Goal: Task Accomplishment & Management: Use online tool/utility

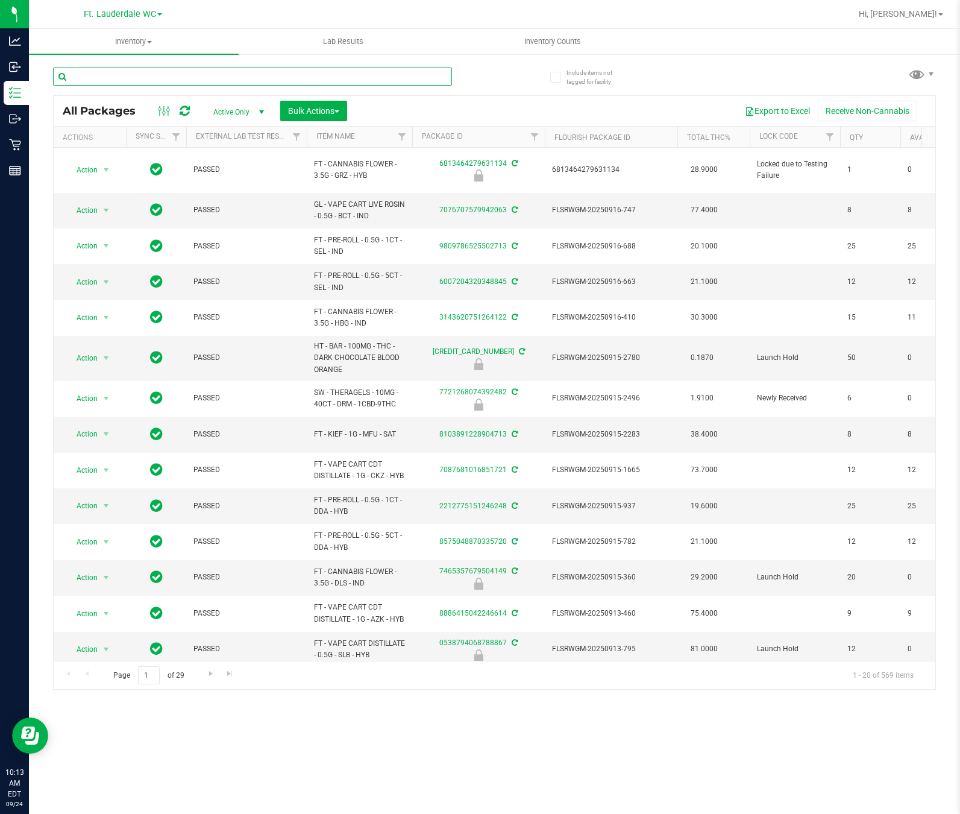
click at [170, 76] on input "text" at bounding box center [252, 77] width 399 height 18
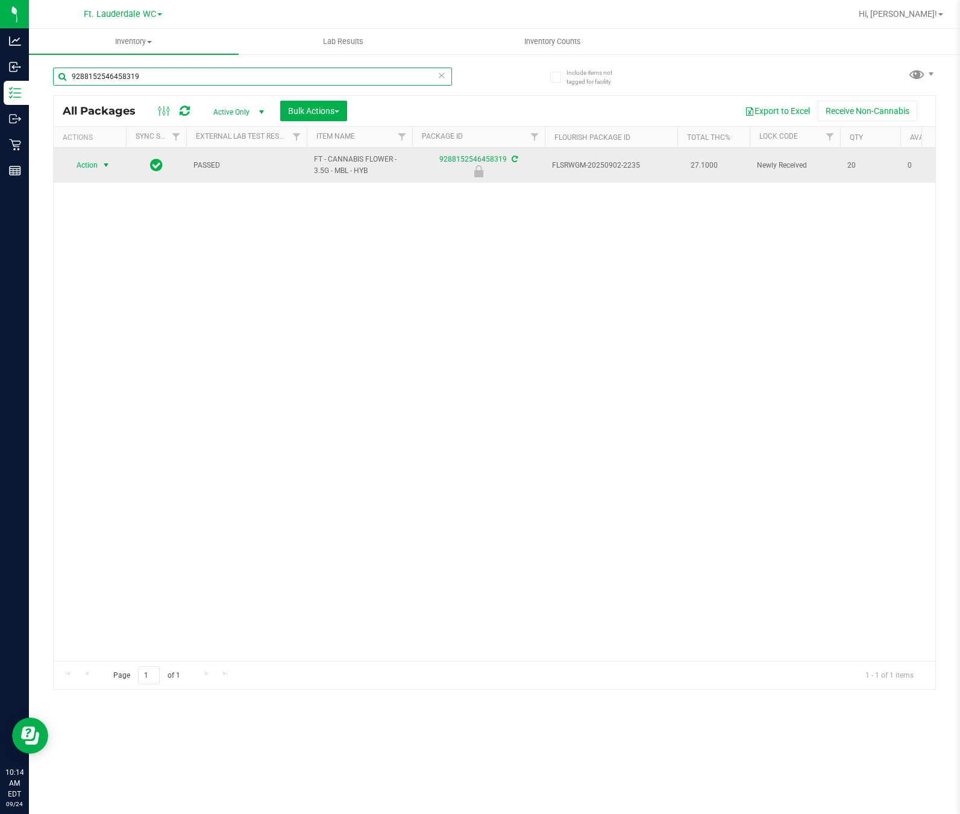
type input "9288152546458319"
click at [105, 166] on span "select" at bounding box center [106, 165] width 10 height 10
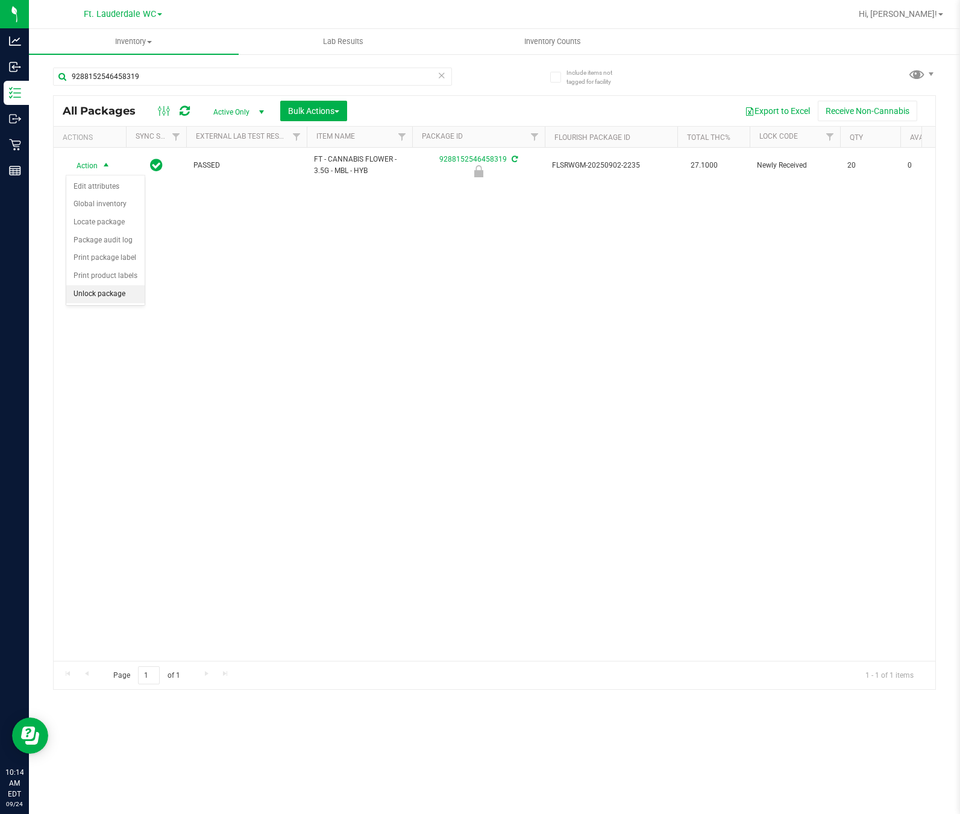
click at [114, 295] on li "Unlock package" at bounding box center [105, 294] width 78 height 18
click at [442, 74] on icon at bounding box center [442, 75] width 8 height 14
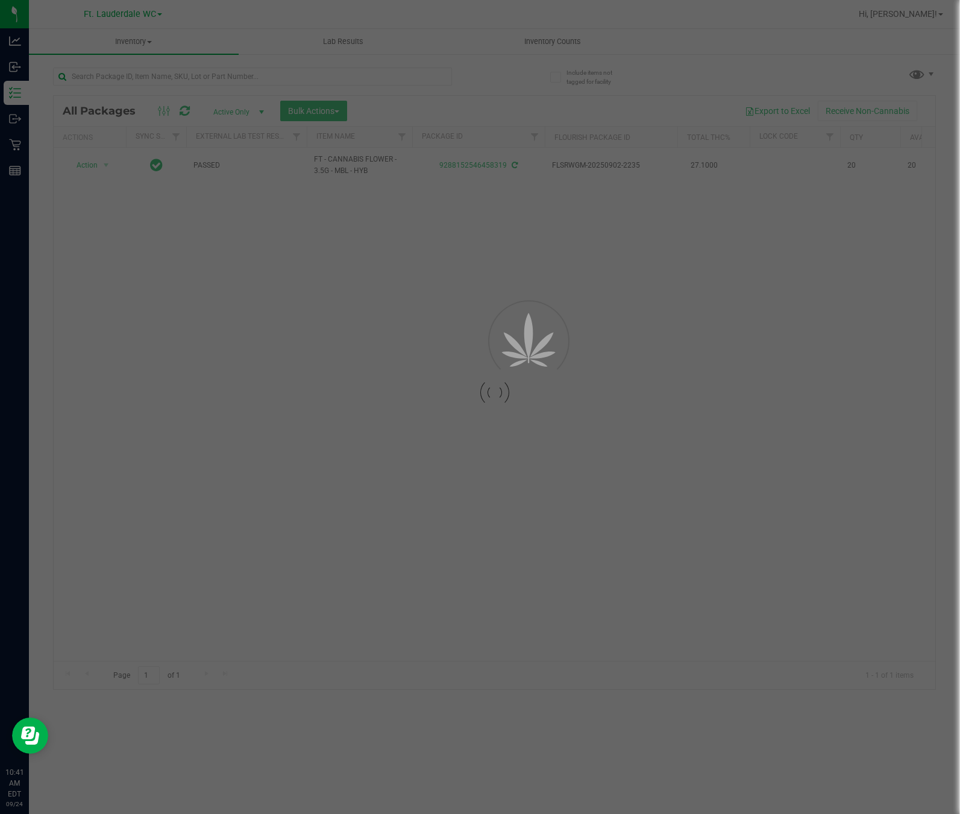
click at [451, 77] on div at bounding box center [480, 407] width 960 height 814
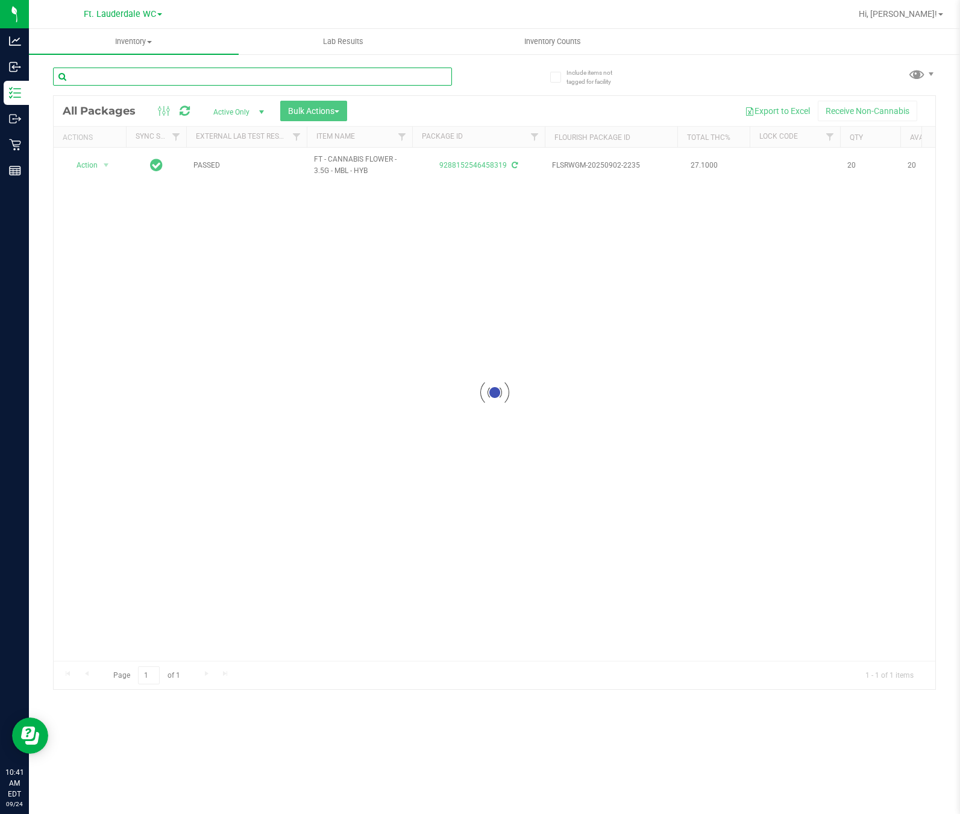
click at [183, 80] on input "text" at bounding box center [252, 77] width 399 height 18
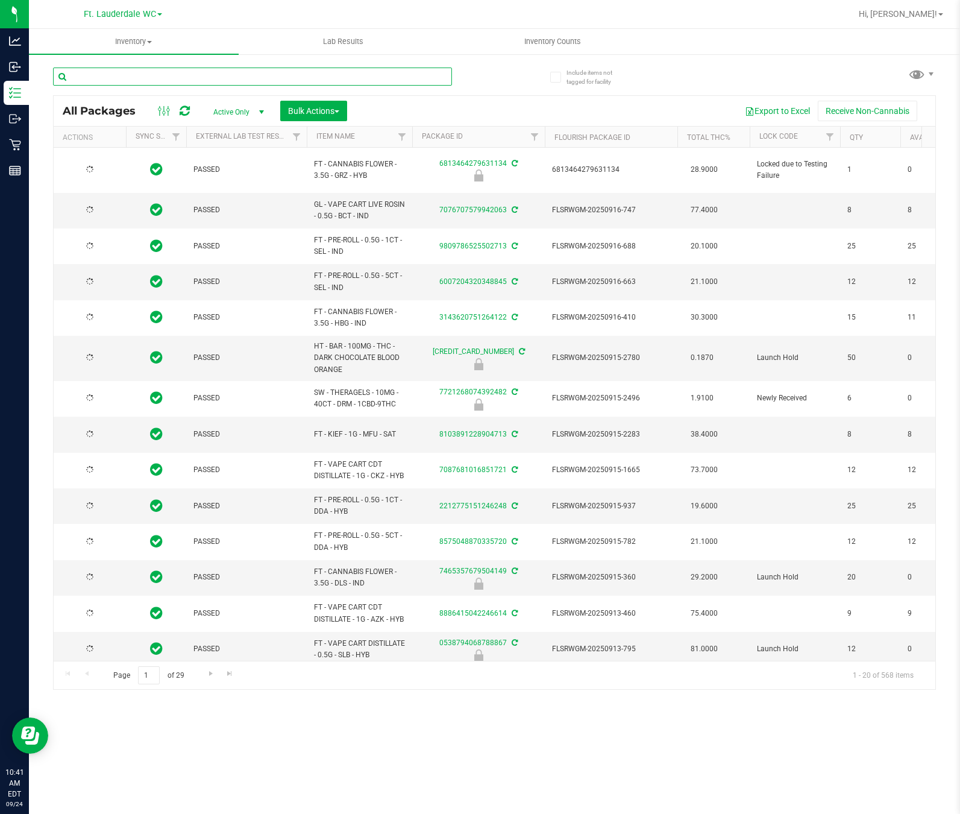
type input "[DATE]"
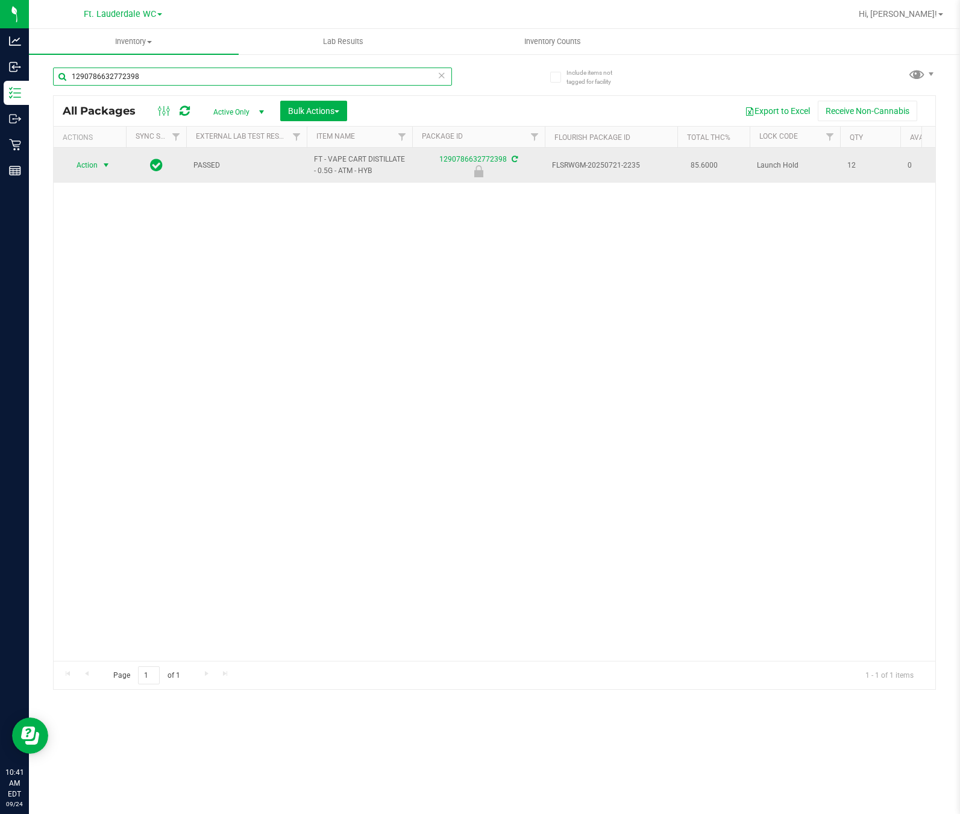
type input "1290786632772398"
click at [103, 166] on span "select" at bounding box center [106, 165] width 10 height 10
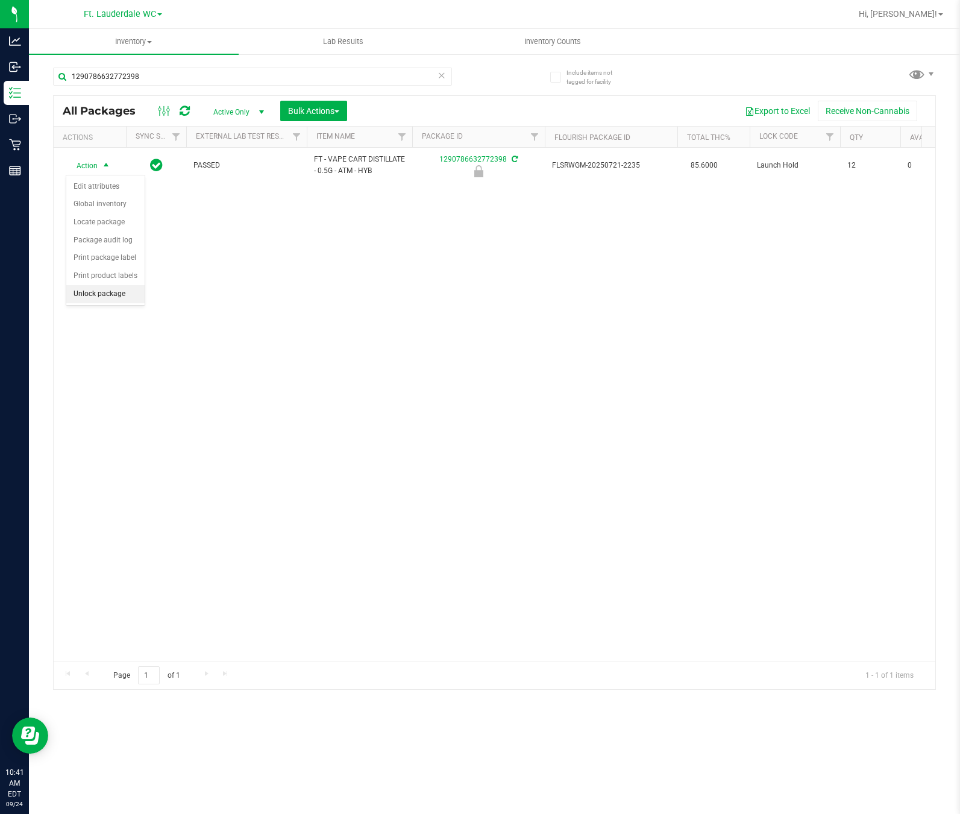
click at [96, 297] on li "Unlock package" at bounding box center [105, 294] width 78 height 18
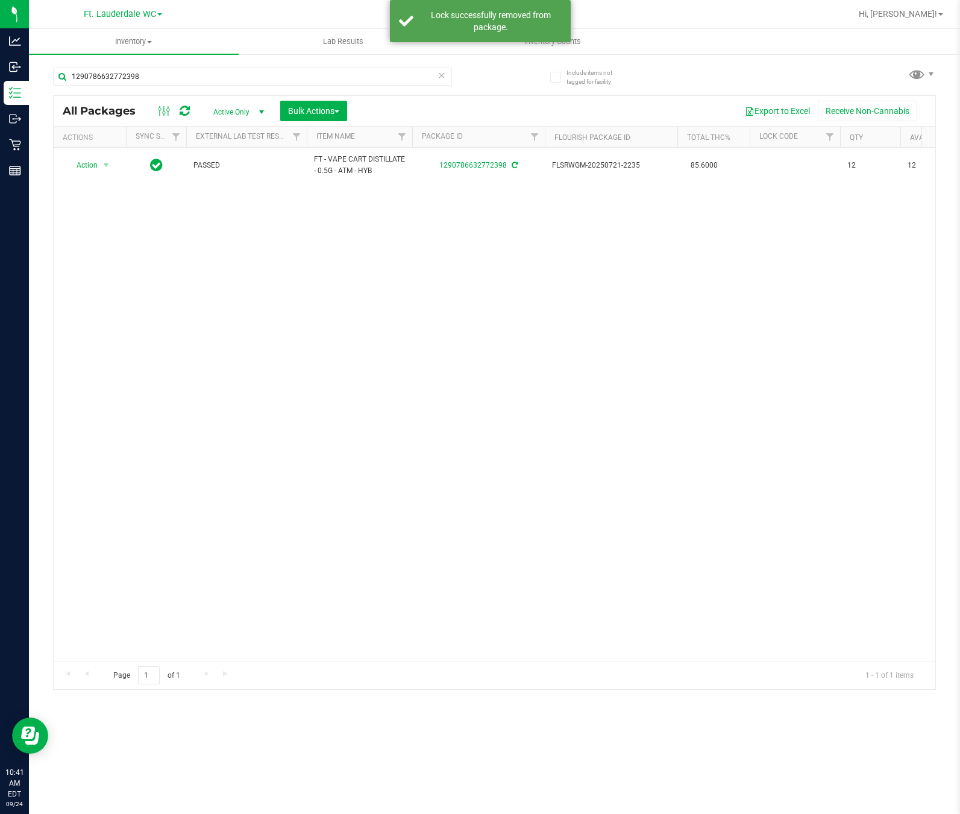
click at [442, 74] on icon at bounding box center [442, 75] width 8 height 14
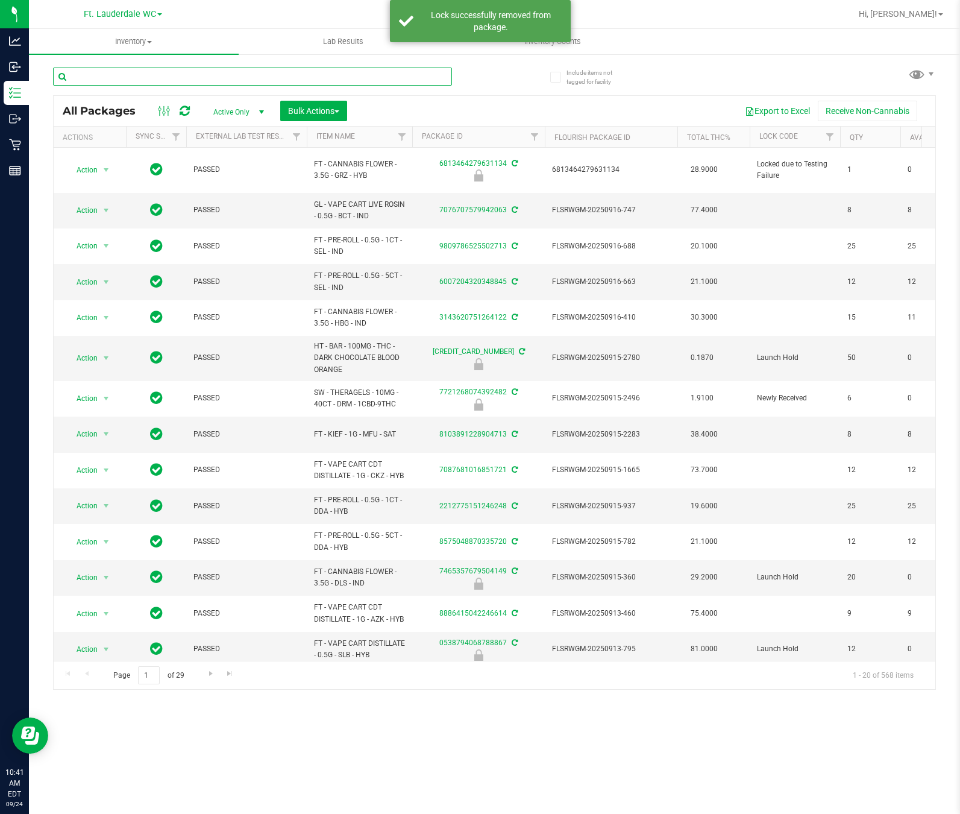
click at [174, 74] on input "text" at bounding box center [252, 77] width 399 height 18
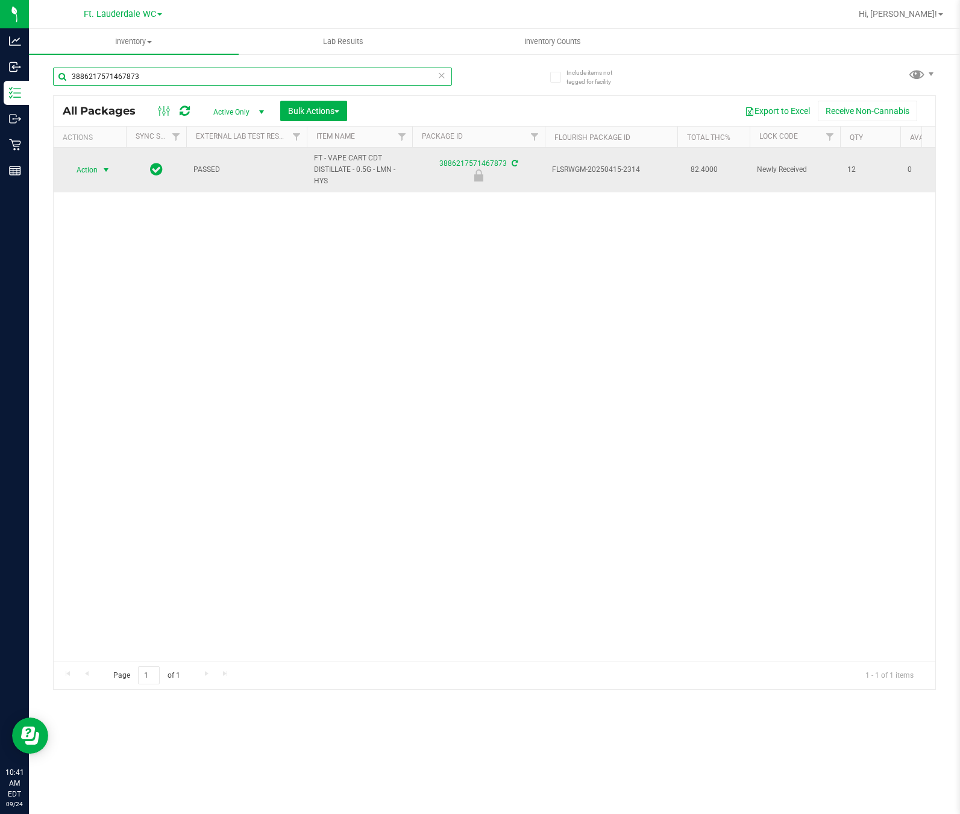
type input "3886217571467873"
click at [107, 171] on span "select" at bounding box center [106, 170] width 10 height 10
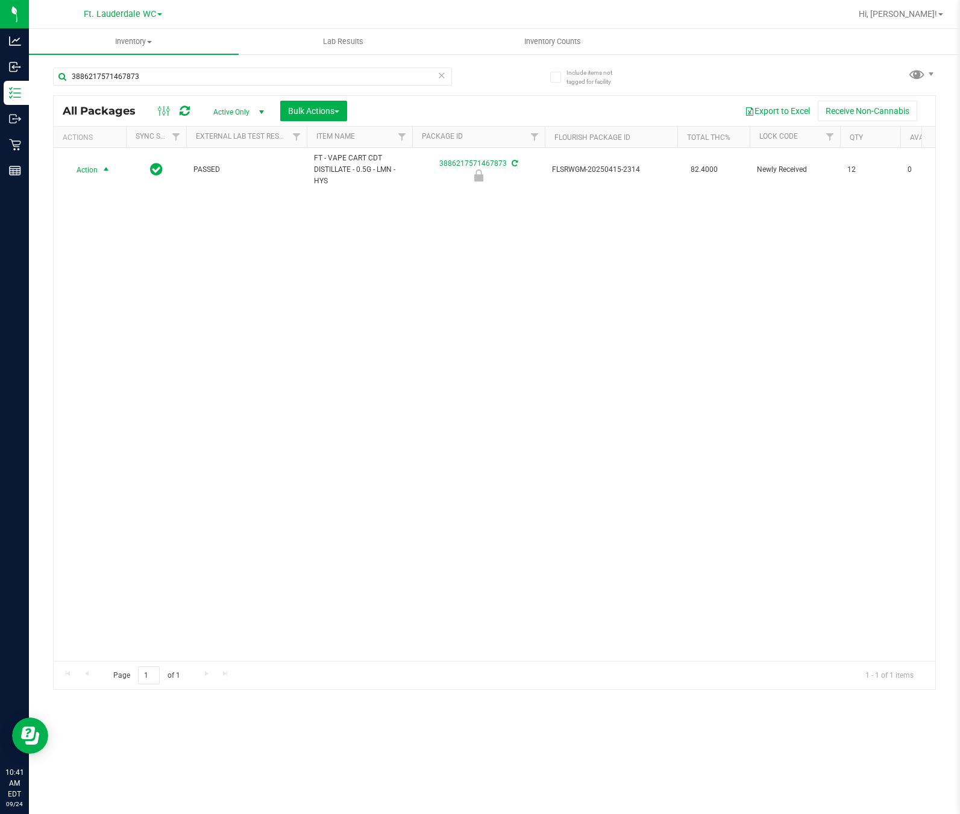
click at [104, 320] on div "Action Action Edit attributes Global inventory Locate package Package audit log…" at bounding box center [495, 404] width 882 height 513
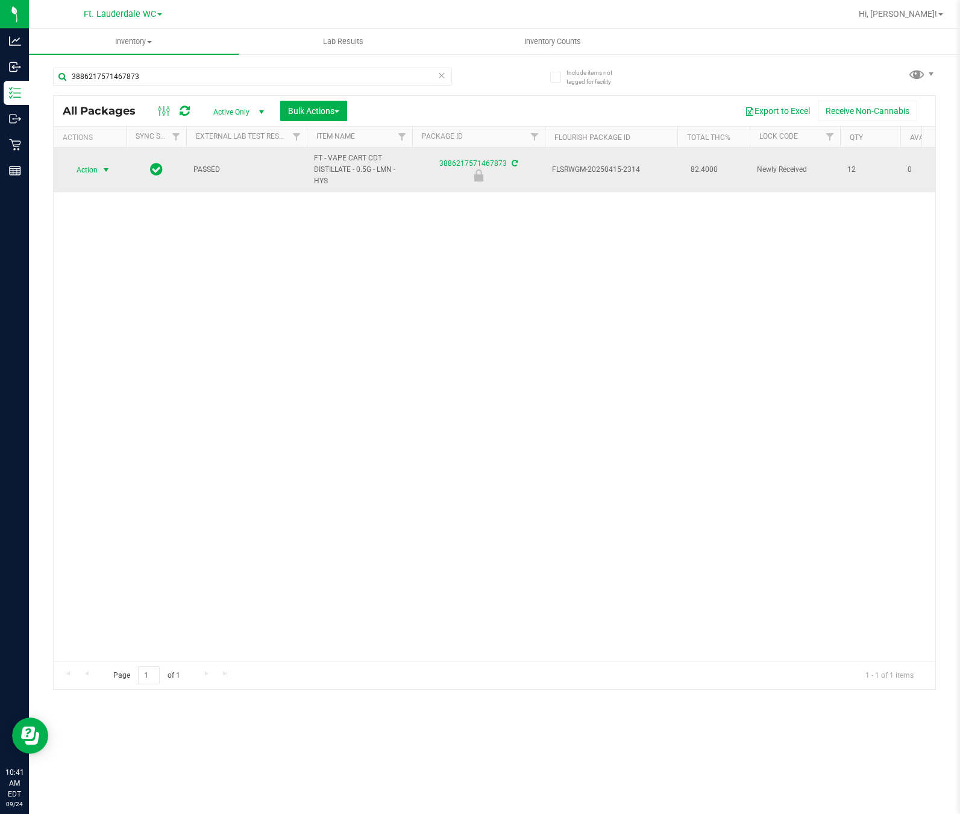
click at [102, 172] on span "select" at bounding box center [106, 170] width 10 height 10
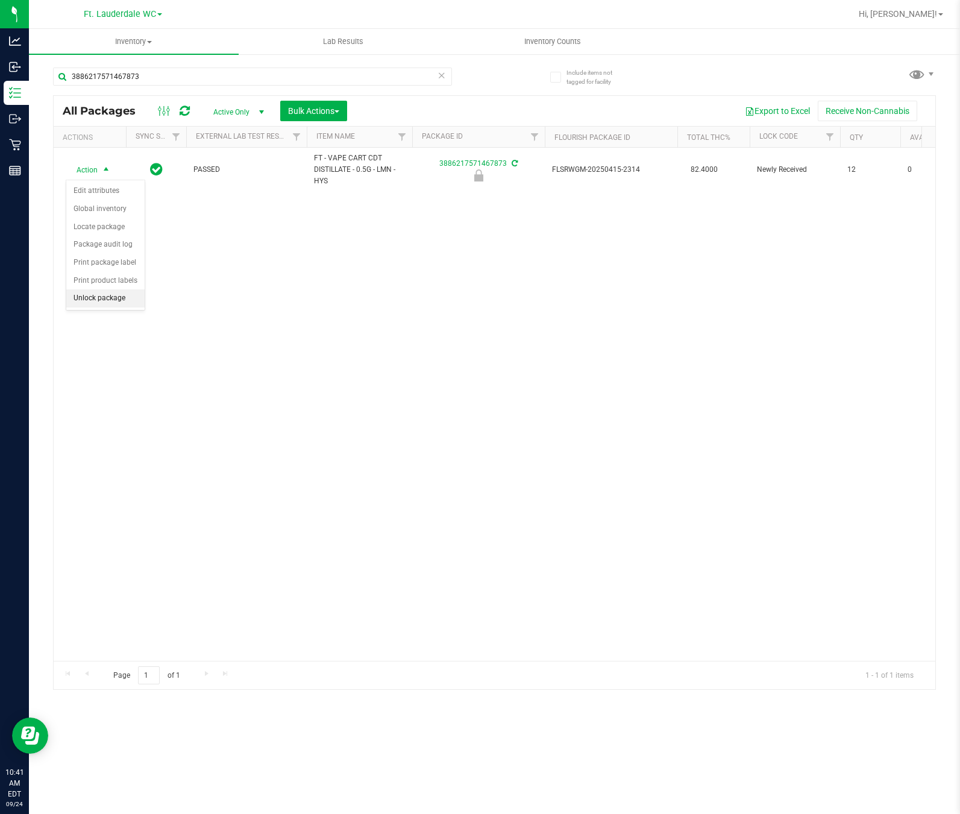
click at [116, 297] on li "Unlock package" at bounding box center [105, 298] width 78 height 18
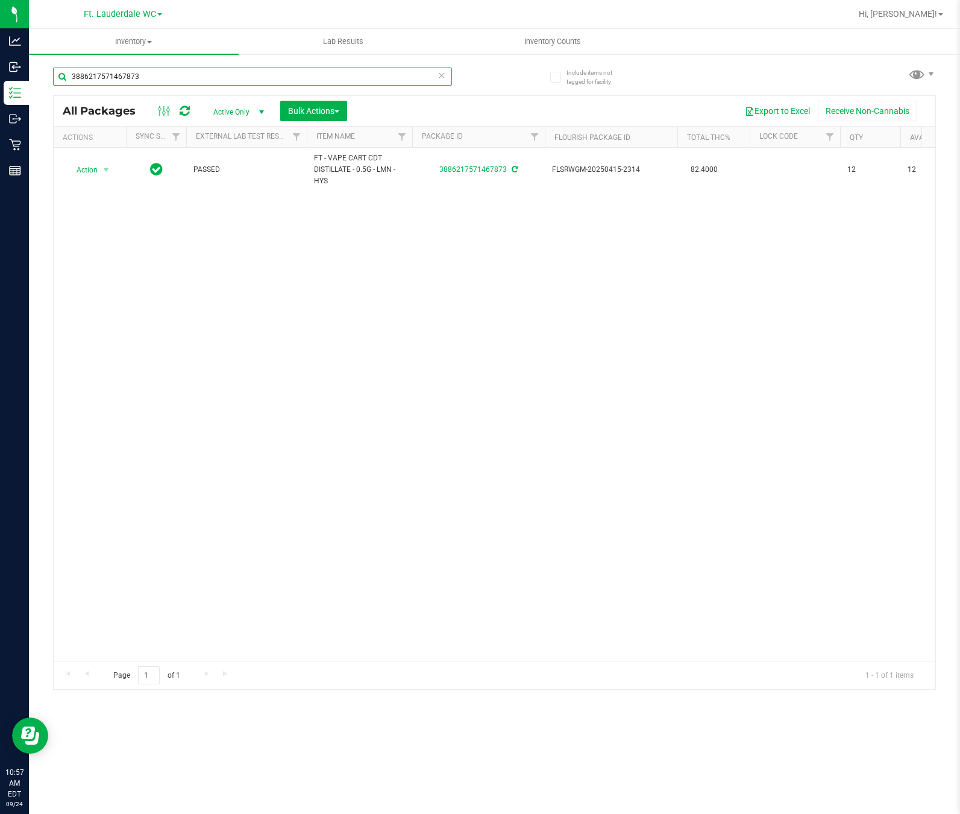
click at [201, 77] on input "3886217571467873" at bounding box center [252, 77] width 399 height 18
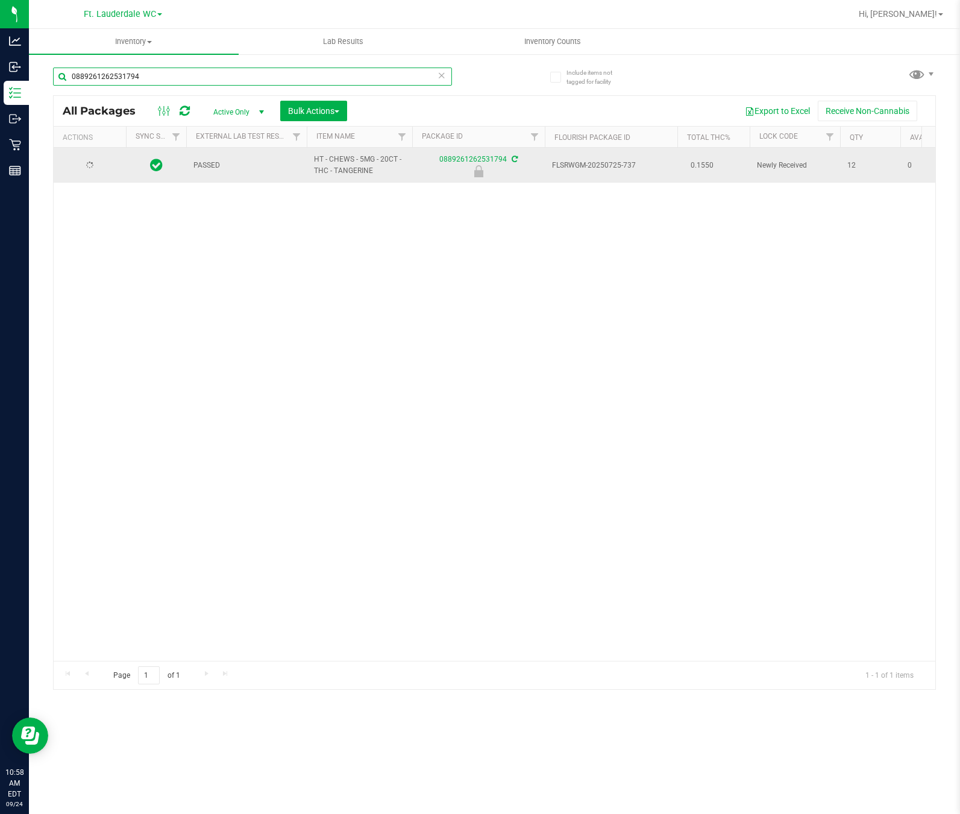
type input "0889261262531794"
click at [90, 159] on span "Action" at bounding box center [82, 165] width 33 height 17
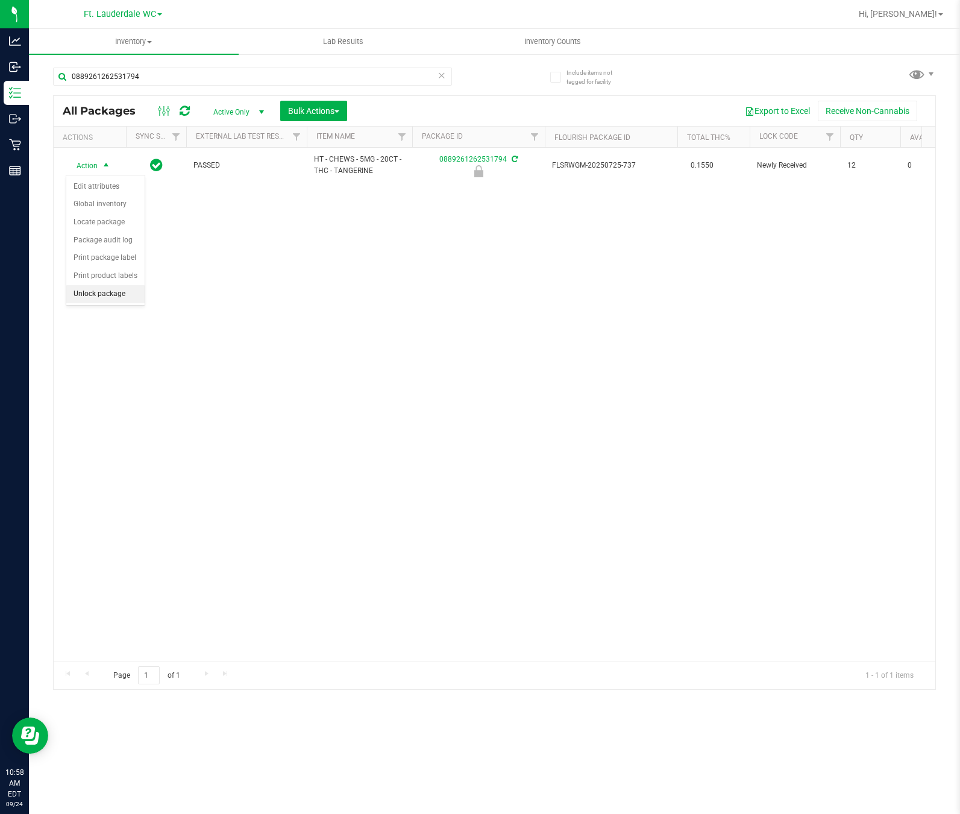
click at [127, 298] on li "Unlock package" at bounding box center [105, 294] width 78 height 18
